Goal: Transaction & Acquisition: Purchase product/service

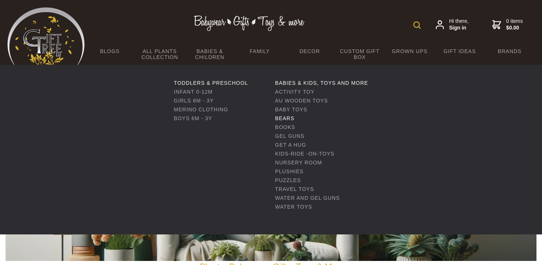
click at [289, 119] on link "Bears" at bounding box center [284, 118] width 19 height 6
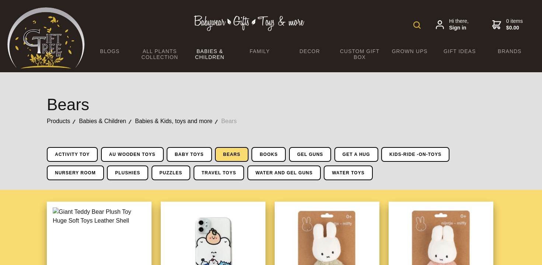
click at [422, 22] on form at bounding box center [418, 24] width 11 height 13
click at [419, 24] on img at bounding box center [416, 24] width 7 height 7
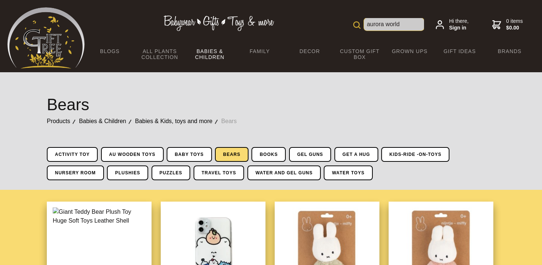
type input "aurora world"
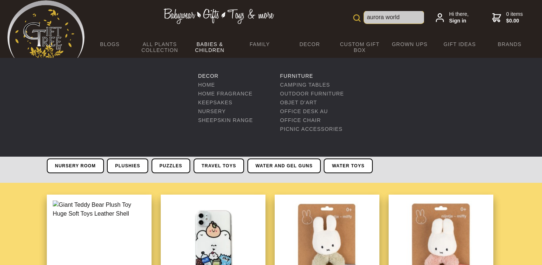
scroll to position [11, 0]
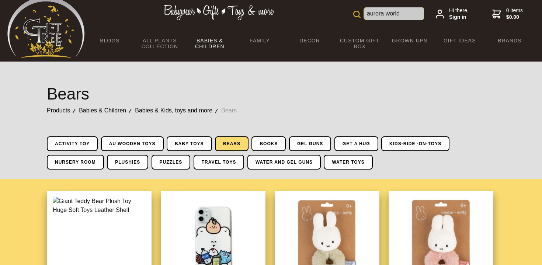
click at [404, 11] on input "aurora world" at bounding box center [394, 13] width 60 height 13
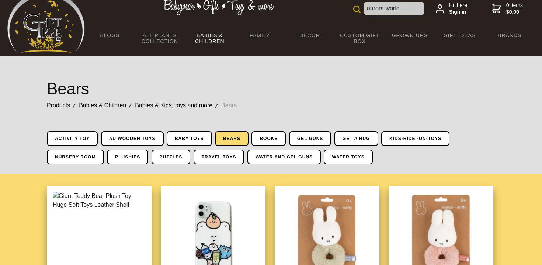
scroll to position [18, 0]
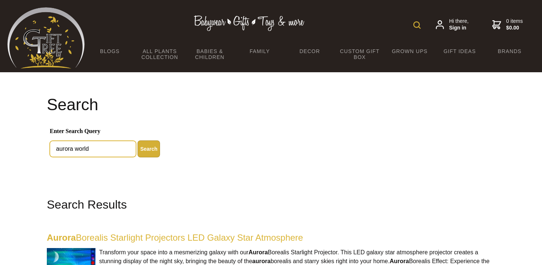
click at [97, 157] on input "aurora world" at bounding box center [93, 149] width 86 height 16
type input "aurora world squirrel"
click at [138, 140] on button "Search" at bounding box center [149, 148] width 22 height 17
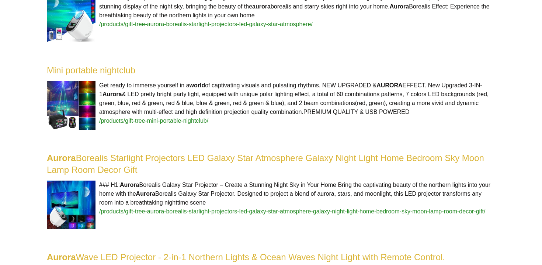
scroll to position [426, 0]
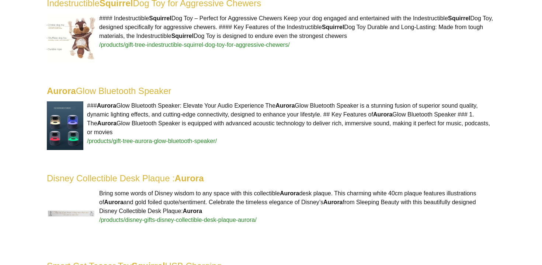
scroll to position [1034, 0]
